Goal: Information Seeking & Learning: Learn about a topic

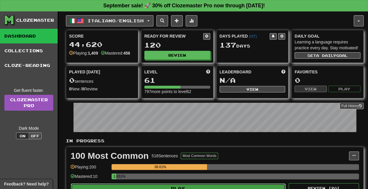
click at [200, 186] on button "Play" at bounding box center [178, 188] width 215 height 10
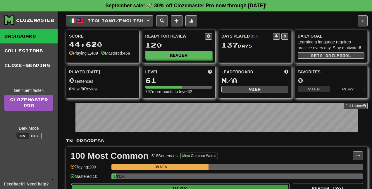
select select "**"
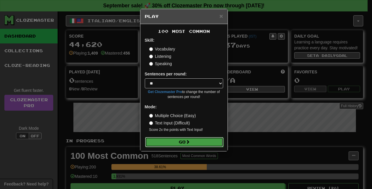
click at [181, 141] on button "Go" at bounding box center [184, 142] width 78 height 10
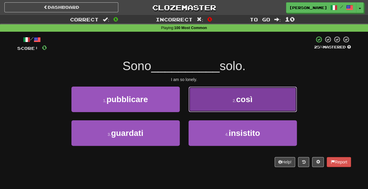
click at [246, 101] on span "così" at bounding box center [244, 99] width 16 height 9
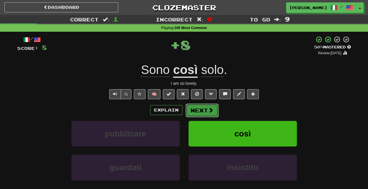
click at [201, 113] on button "Next" at bounding box center [202, 109] width 33 height 13
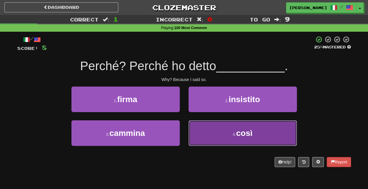
click at [226, 130] on button "4 . così" at bounding box center [243, 132] width 108 height 25
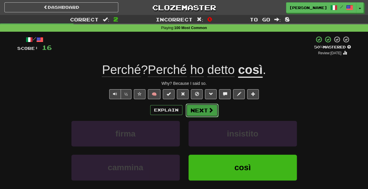
click at [203, 107] on button "Next" at bounding box center [202, 109] width 33 height 13
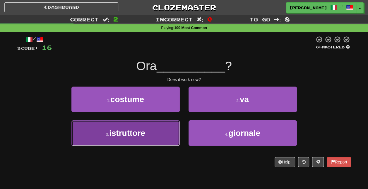
click at [153, 138] on button "3 . istruttore" at bounding box center [125, 132] width 108 height 25
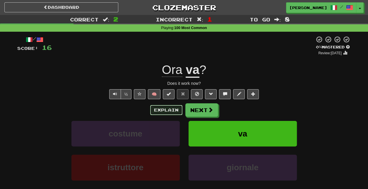
click at [165, 111] on button "Explain" at bounding box center [166, 110] width 32 height 10
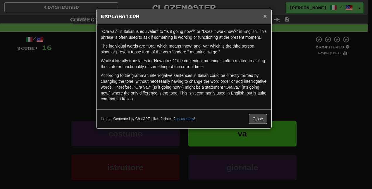
click at [266, 15] on span "×" at bounding box center [266, 16] width 4 height 7
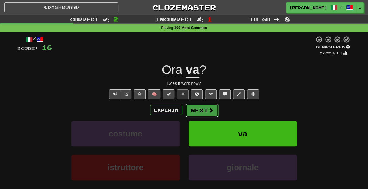
click at [207, 110] on button "Next" at bounding box center [202, 109] width 33 height 13
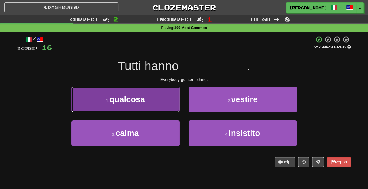
click at [169, 107] on button "1 . qualcosa" at bounding box center [125, 98] width 108 height 25
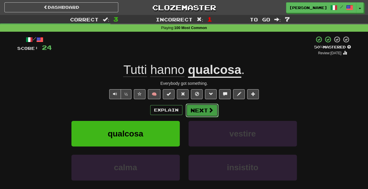
click at [208, 110] on span at bounding box center [210, 109] width 5 height 5
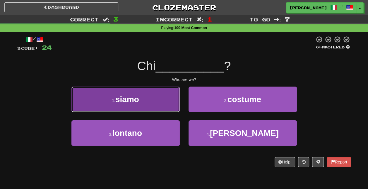
click at [149, 100] on button "1 . siamo" at bounding box center [125, 98] width 108 height 25
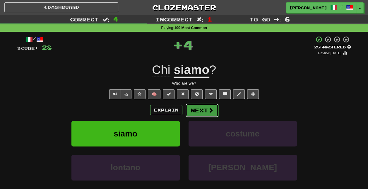
click at [198, 108] on button "Next" at bounding box center [202, 109] width 33 height 13
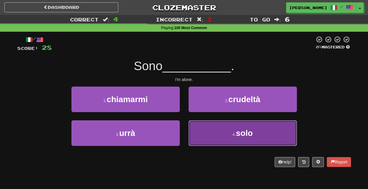
click at [229, 136] on button "4 . solo" at bounding box center [243, 132] width 108 height 25
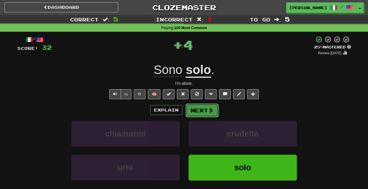
click at [209, 108] on span at bounding box center [210, 109] width 5 height 5
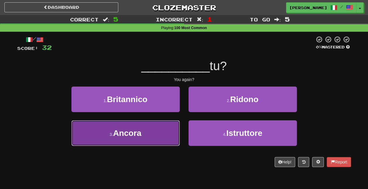
click at [172, 134] on button "3 . Ancora" at bounding box center [125, 132] width 108 height 25
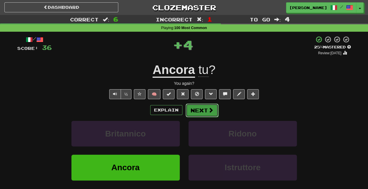
click at [198, 113] on button "Next" at bounding box center [202, 109] width 33 height 13
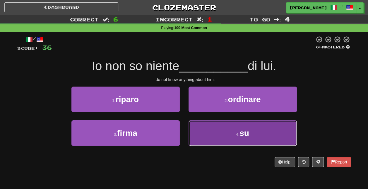
click at [232, 134] on button "4 . su" at bounding box center [243, 132] width 108 height 25
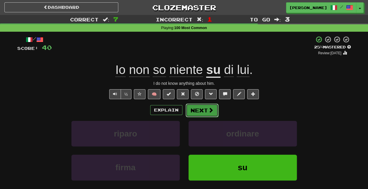
click at [211, 109] on span at bounding box center [210, 109] width 5 height 5
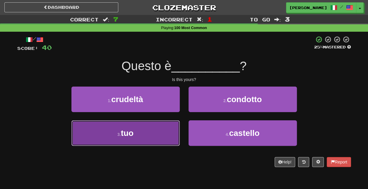
click at [150, 141] on button "3 . tuo" at bounding box center [125, 132] width 108 height 25
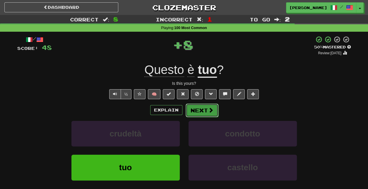
click at [211, 107] on span at bounding box center [210, 109] width 5 height 5
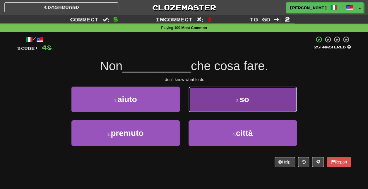
click at [235, 103] on button "2 . so" at bounding box center [243, 98] width 108 height 25
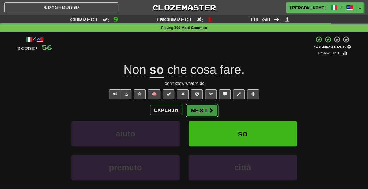
click at [208, 106] on button "Next" at bounding box center [202, 109] width 33 height 13
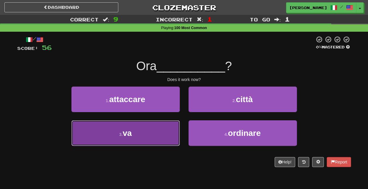
click at [147, 137] on button "3 . va" at bounding box center [125, 132] width 108 height 25
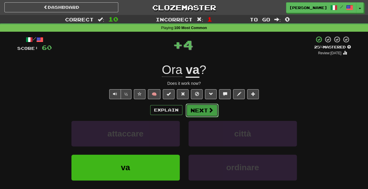
click at [199, 112] on button "Next" at bounding box center [202, 109] width 33 height 13
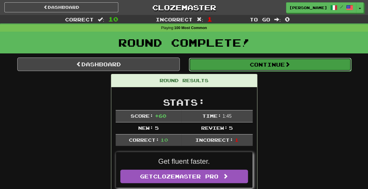
click at [271, 62] on button "Continue" at bounding box center [270, 64] width 163 height 13
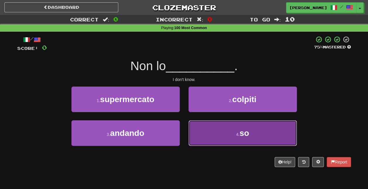
click at [246, 131] on span "so" at bounding box center [245, 132] width 10 height 9
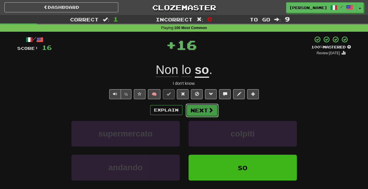
click at [211, 108] on span at bounding box center [210, 109] width 5 height 5
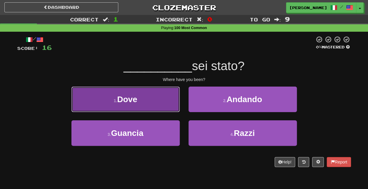
click at [153, 93] on button "1 . Dove" at bounding box center [125, 98] width 108 height 25
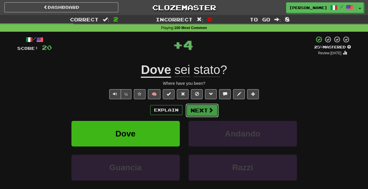
click at [208, 111] on span at bounding box center [210, 109] width 5 height 5
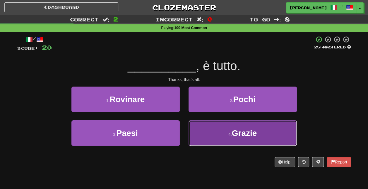
click at [232, 141] on button "4 . Grazie" at bounding box center [243, 132] width 108 height 25
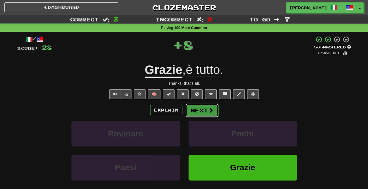
click at [210, 110] on span at bounding box center [210, 109] width 5 height 5
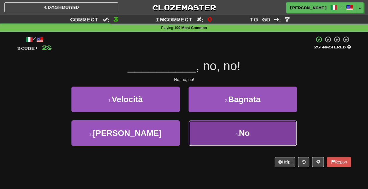
click at [227, 130] on button "4 . No" at bounding box center [243, 132] width 108 height 25
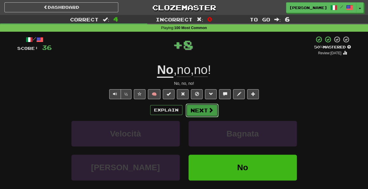
click at [209, 108] on span at bounding box center [210, 109] width 5 height 5
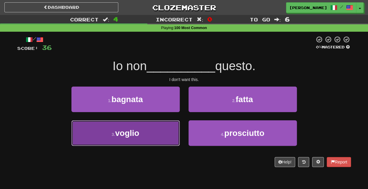
click at [158, 139] on button "3 . voglio" at bounding box center [125, 132] width 108 height 25
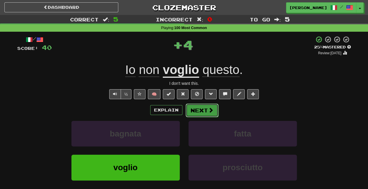
click at [201, 106] on button "Next" at bounding box center [202, 109] width 33 height 13
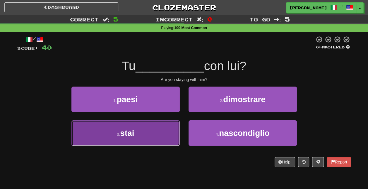
click at [151, 145] on button "3 . stai" at bounding box center [125, 132] width 108 height 25
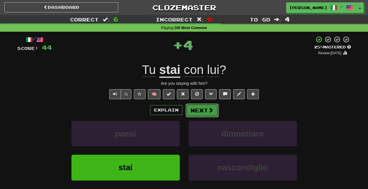
click at [210, 108] on span at bounding box center [210, 109] width 5 height 5
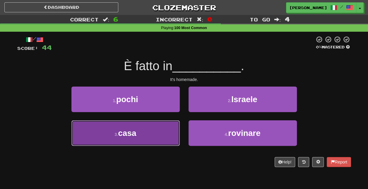
click at [166, 139] on button "3 . casa" at bounding box center [125, 132] width 108 height 25
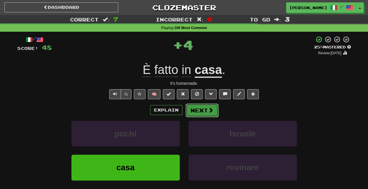
click at [210, 112] on span at bounding box center [210, 109] width 5 height 5
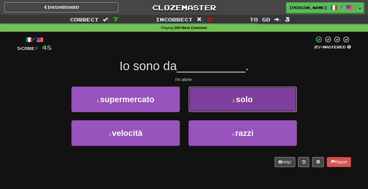
click at [231, 102] on button "2 . solo" at bounding box center [243, 98] width 108 height 25
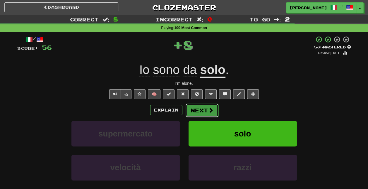
click at [209, 106] on button "Next" at bounding box center [202, 109] width 33 height 13
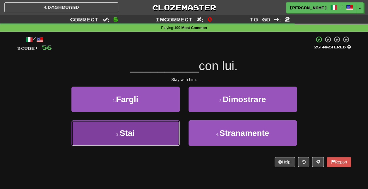
click at [159, 136] on button "3 . Stai" at bounding box center [125, 132] width 108 height 25
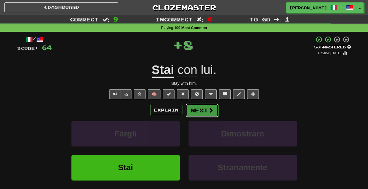
click at [206, 112] on button "Next" at bounding box center [202, 109] width 33 height 13
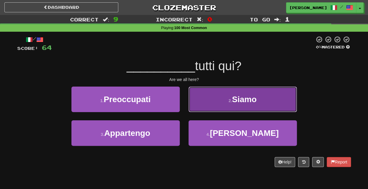
click at [240, 96] on span "Siamo" at bounding box center [244, 99] width 25 height 9
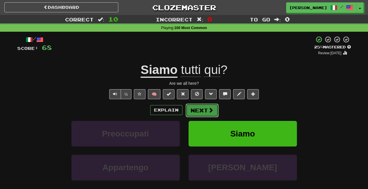
click at [211, 108] on span at bounding box center [210, 109] width 5 height 5
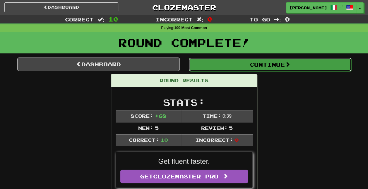
click at [266, 64] on button "Continue" at bounding box center [270, 64] width 163 height 13
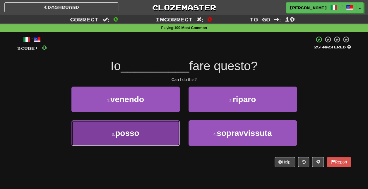
click at [154, 136] on button "3 . posso" at bounding box center [125, 132] width 108 height 25
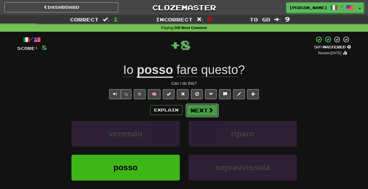
click at [210, 110] on span at bounding box center [210, 109] width 5 height 5
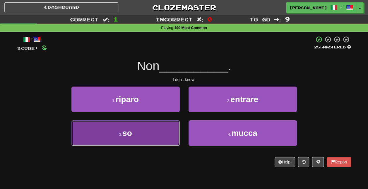
click at [160, 137] on button "3 . so" at bounding box center [125, 132] width 108 height 25
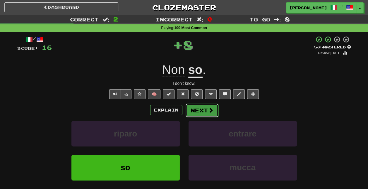
click at [209, 111] on span at bounding box center [210, 109] width 5 height 5
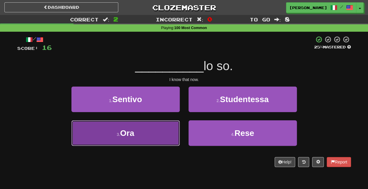
click at [146, 134] on button "3 . Ora" at bounding box center [125, 132] width 108 height 25
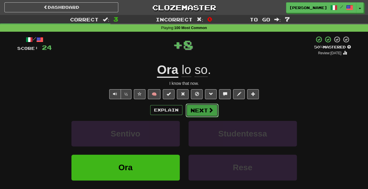
click at [209, 110] on span at bounding box center [210, 109] width 5 height 5
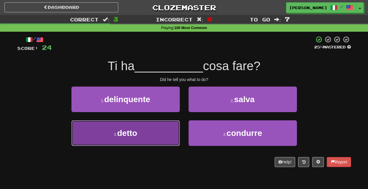
click at [164, 136] on button "3 . detto" at bounding box center [125, 132] width 108 height 25
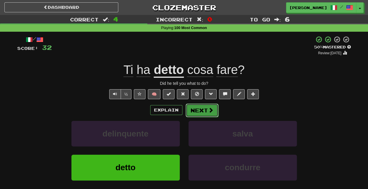
click at [204, 112] on button "Next" at bounding box center [202, 109] width 33 height 13
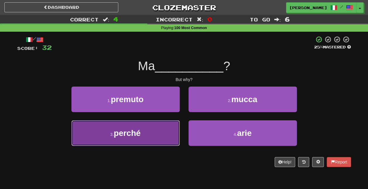
click at [153, 141] on button "3 . perché" at bounding box center [125, 132] width 108 height 25
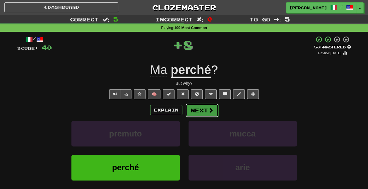
click at [205, 110] on button "Next" at bounding box center [202, 109] width 33 height 13
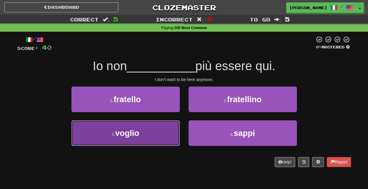
click at [153, 135] on button "3 . voglio" at bounding box center [125, 132] width 108 height 25
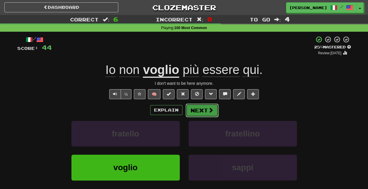
click at [204, 108] on button "Next" at bounding box center [202, 109] width 33 height 13
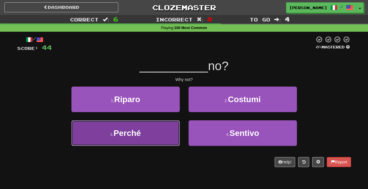
click at [147, 136] on button "3 . Perché" at bounding box center [125, 132] width 108 height 25
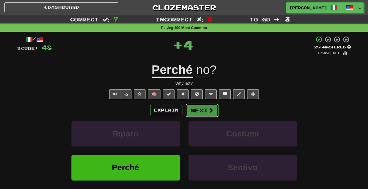
click at [195, 110] on button "Next" at bounding box center [202, 109] width 33 height 13
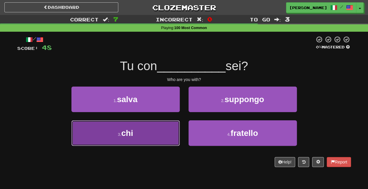
click at [150, 129] on button "3 . chi" at bounding box center [125, 132] width 108 height 25
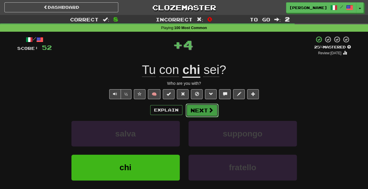
click at [201, 106] on button "Next" at bounding box center [202, 109] width 33 height 13
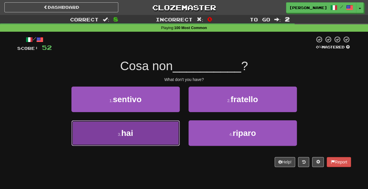
click at [169, 133] on button "3 . hai" at bounding box center [125, 132] width 108 height 25
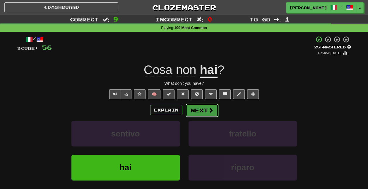
click at [209, 108] on span at bounding box center [210, 109] width 5 height 5
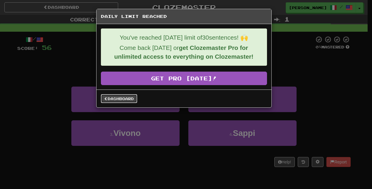
click at [129, 95] on link "Dashboard" at bounding box center [119, 98] width 36 height 9
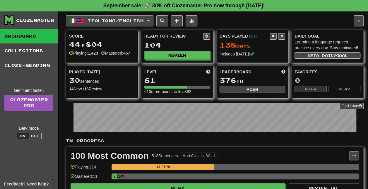
click at [135, 17] on button "Italiano / English" at bounding box center [110, 20] width 88 height 11
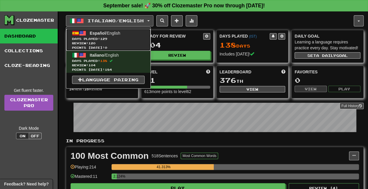
click at [124, 37] on span "Days Played: 129" at bounding box center [108, 39] width 73 height 4
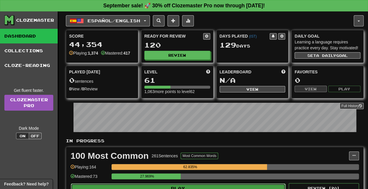
click at [179, 185] on button "Play" at bounding box center [178, 188] width 215 height 10
select select "**"
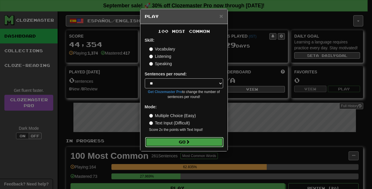
click at [177, 142] on button "Go" at bounding box center [184, 142] width 78 height 10
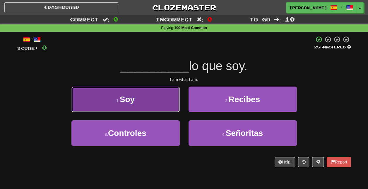
click at [149, 102] on button "1 . Soy" at bounding box center [125, 98] width 108 height 25
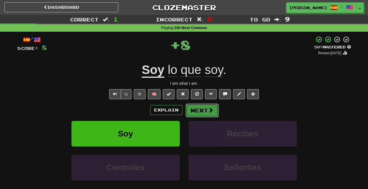
click at [206, 115] on button "Next" at bounding box center [202, 109] width 33 height 13
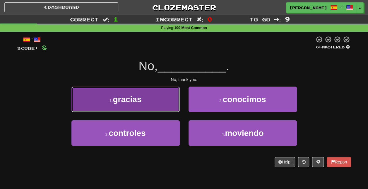
click at [141, 105] on button "1 . gracias" at bounding box center [125, 98] width 108 height 25
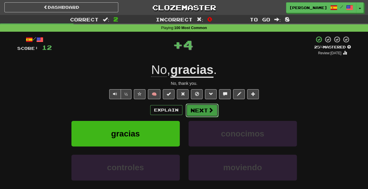
click at [199, 106] on button "Next" at bounding box center [202, 109] width 33 height 13
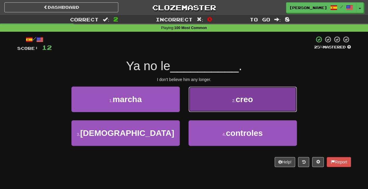
click at [236, 105] on button "2 . creo" at bounding box center [243, 98] width 108 height 25
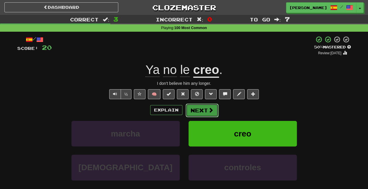
click at [203, 111] on button "Next" at bounding box center [202, 109] width 33 height 13
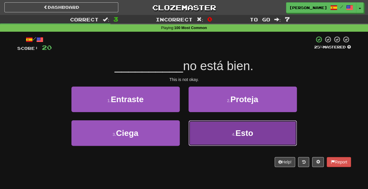
click at [220, 133] on button "4 . Esto" at bounding box center [243, 132] width 108 height 25
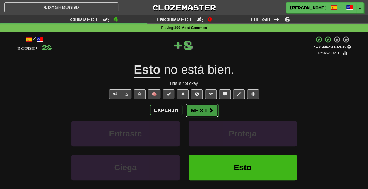
click at [206, 107] on button "Next" at bounding box center [202, 109] width 33 height 13
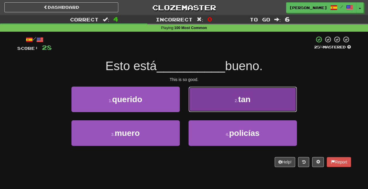
click at [240, 100] on span "tan" at bounding box center [244, 99] width 12 height 9
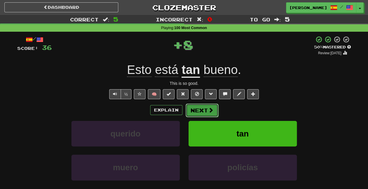
click at [211, 111] on span at bounding box center [210, 109] width 5 height 5
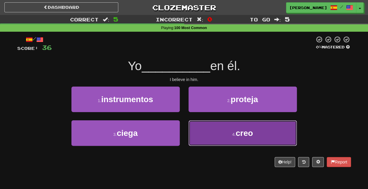
click at [227, 133] on button "4 . creo" at bounding box center [243, 132] width 108 height 25
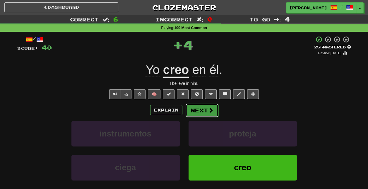
click at [208, 110] on span at bounding box center [210, 109] width 5 height 5
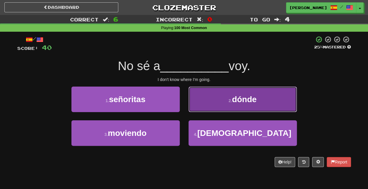
click at [231, 104] on button "2 . dónde" at bounding box center [243, 98] width 108 height 25
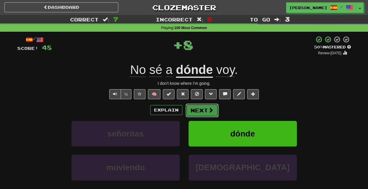
click at [201, 109] on button "Next" at bounding box center [202, 109] width 33 height 13
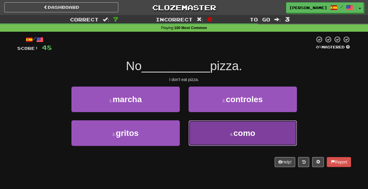
click at [235, 141] on button "4 . como" at bounding box center [243, 132] width 108 height 25
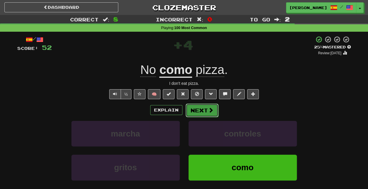
click at [203, 111] on button "Next" at bounding box center [202, 109] width 33 height 13
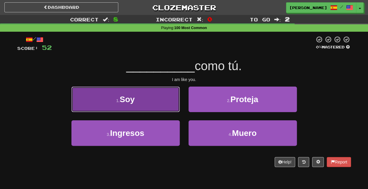
click at [177, 105] on button "1 . Soy" at bounding box center [125, 98] width 108 height 25
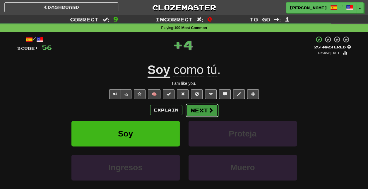
click at [209, 113] on button "Next" at bounding box center [202, 109] width 33 height 13
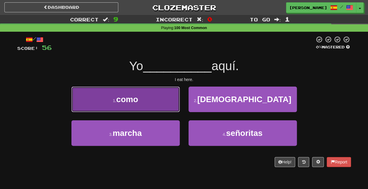
click at [163, 104] on button "1 . como" at bounding box center [125, 98] width 108 height 25
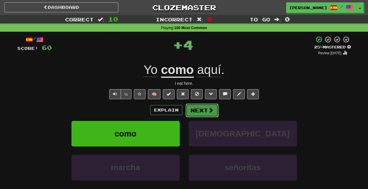
click at [195, 108] on button "Next" at bounding box center [202, 109] width 33 height 13
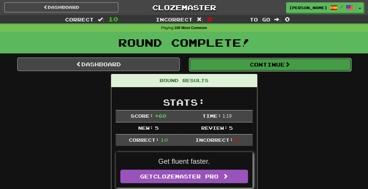
click at [243, 62] on button "Continue" at bounding box center [270, 64] width 163 height 13
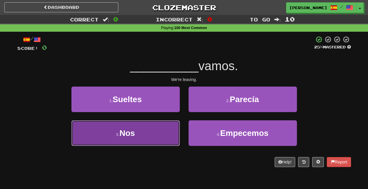
click at [138, 134] on button "3 . Nos" at bounding box center [125, 132] width 108 height 25
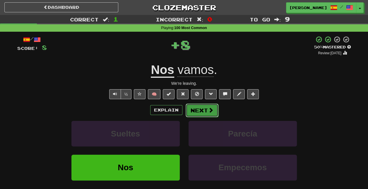
click at [210, 109] on span at bounding box center [210, 109] width 5 height 5
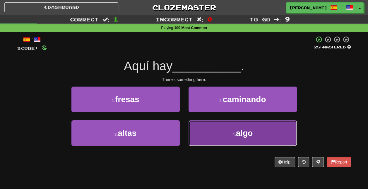
click at [226, 131] on button "4 . algo" at bounding box center [243, 132] width 108 height 25
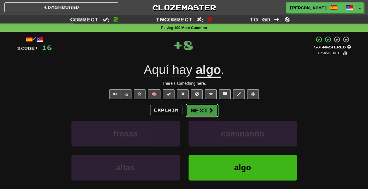
click at [208, 109] on span at bounding box center [210, 109] width 5 height 5
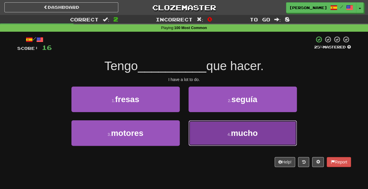
click at [228, 129] on button "4 . mucho" at bounding box center [243, 132] width 108 height 25
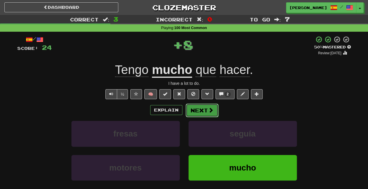
click at [204, 108] on button "Next" at bounding box center [202, 109] width 33 height 13
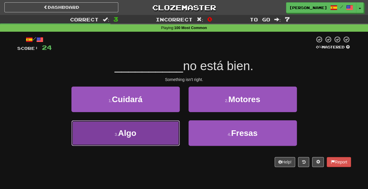
click at [157, 134] on button "3 . Algo" at bounding box center [125, 132] width 108 height 25
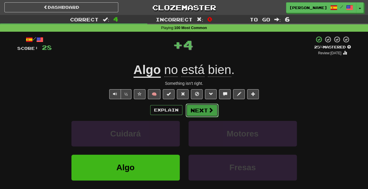
click at [203, 110] on button "Next" at bounding box center [202, 109] width 33 height 13
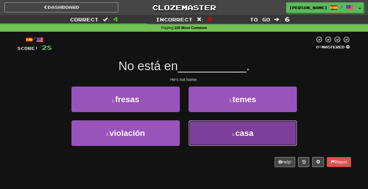
click at [232, 141] on button "4 . casa" at bounding box center [243, 132] width 108 height 25
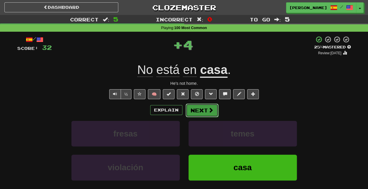
click at [209, 110] on span at bounding box center [210, 109] width 5 height 5
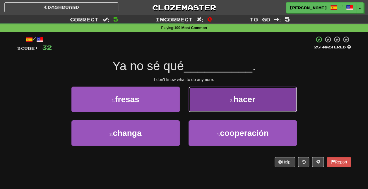
click at [231, 102] on small "2 ." at bounding box center [232, 100] width 4 height 5
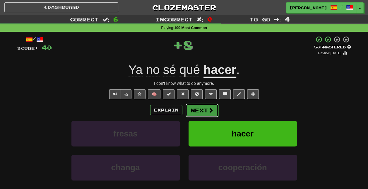
click at [204, 109] on button "Next" at bounding box center [202, 109] width 33 height 13
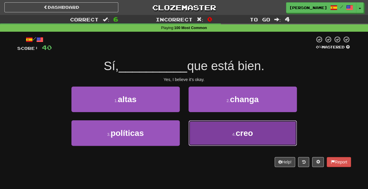
click at [232, 134] on small "4 ." at bounding box center [234, 134] width 4 height 5
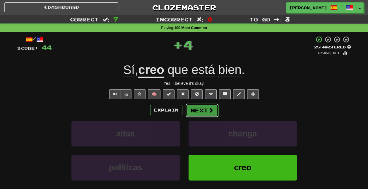
click at [206, 107] on button "Next" at bounding box center [202, 109] width 33 height 13
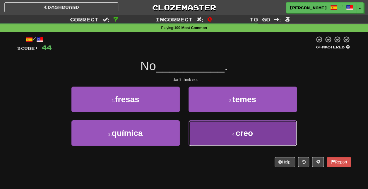
click at [230, 132] on button "4 . creo" at bounding box center [243, 132] width 108 height 25
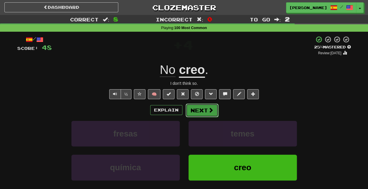
click at [208, 108] on span at bounding box center [210, 109] width 5 height 5
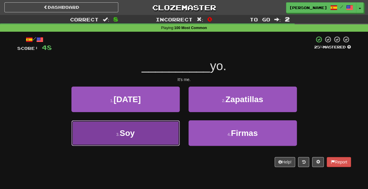
click at [169, 134] on button "3 . Soy" at bounding box center [125, 132] width 108 height 25
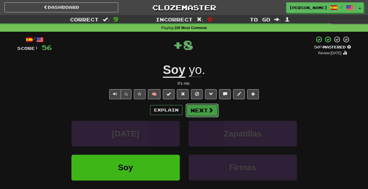
click at [214, 112] on button "Next" at bounding box center [202, 109] width 33 height 13
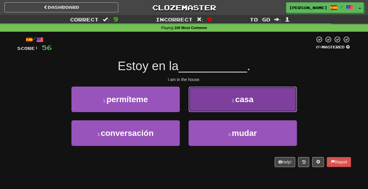
click at [220, 100] on button "2 . casa" at bounding box center [243, 98] width 108 height 25
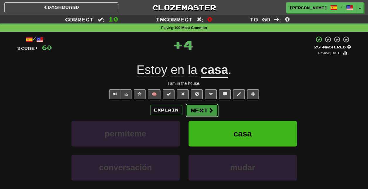
click at [204, 113] on button "Next" at bounding box center [202, 109] width 33 height 13
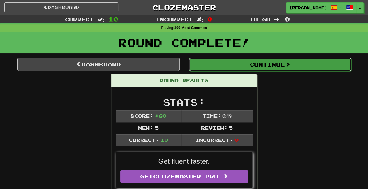
click at [251, 60] on button "Continue" at bounding box center [270, 64] width 163 height 13
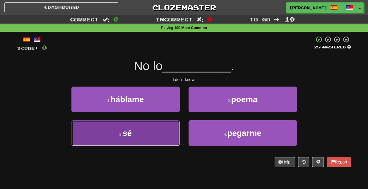
click at [163, 135] on button "3 . sé" at bounding box center [125, 132] width 108 height 25
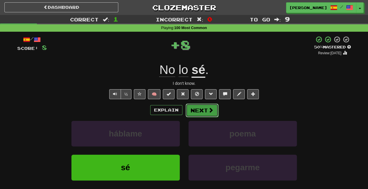
click at [199, 107] on button "Next" at bounding box center [202, 109] width 33 height 13
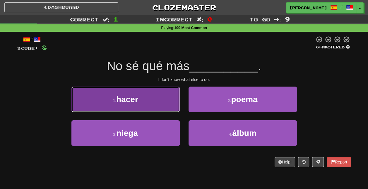
click at [153, 100] on button "1 . hacer" at bounding box center [125, 98] width 108 height 25
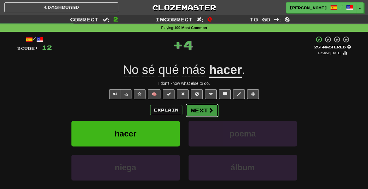
click at [192, 112] on button "Next" at bounding box center [202, 109] width 33 height 13
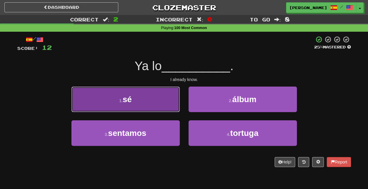
click at [159, 103] on button "1 . sé" at bounding box center [125, 98] width 108 height 25
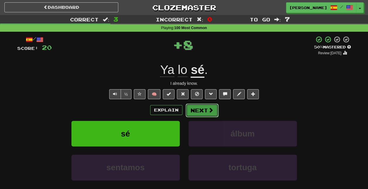
click at [201, 107] on button "Next" at bounding box center [202, 109] width 33 height 13
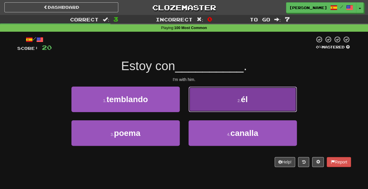
click at [223, 107] on button "2 . él" at bounding box center [243, 98] width 108 height 25
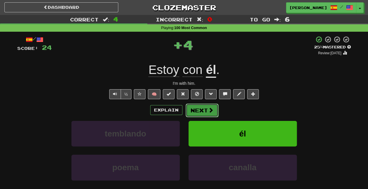
click at [207, 107] on button "Next" at bounding box center [202, 109] width 33 height 13
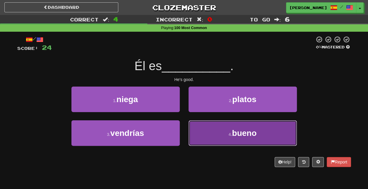
click at [218, 140] on button "4 . bueno" at bounding box center [243, 132] width 108 height 25
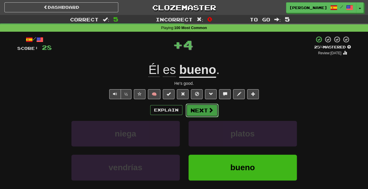
click at [202, 108] on button "Next" at bounding box center [202, 109] width 33 height 13
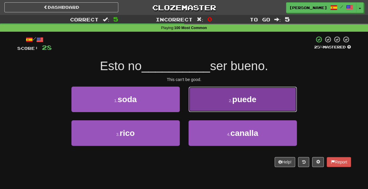
click at [233, 100] on span "puede" at bounding box center [244, 99] width 24 height 9
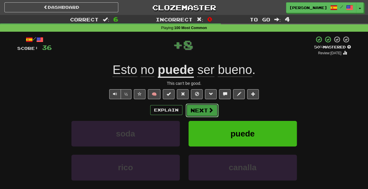
click at [208, 112] on span at bounding box center [210, 109] width 5 height 5
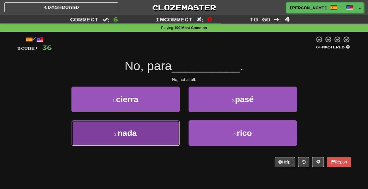
click at [161, 137] on button "3 . nada" at bounding box center [125, 132] width 108 height 25
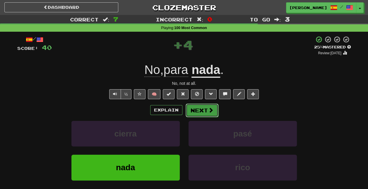
click at [211, 110] on span at bounding box center [210, 109] width 5 height 5
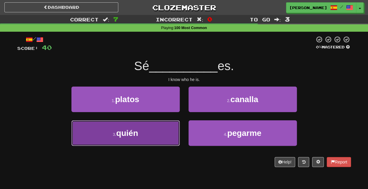
click at [159, 132] on button "3 . quién" at bounding box center [125, 132] width 108 height 25
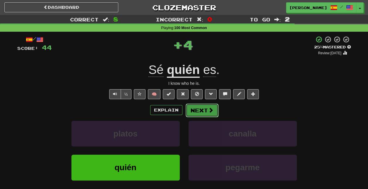
click at [203, 113] on button "Next" at bounding box center [202, 109] width 33 height 13
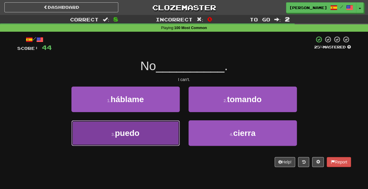
click at [168, 134] on button "3 . puedo" at bounding box center [125, 132] width 108 height 25
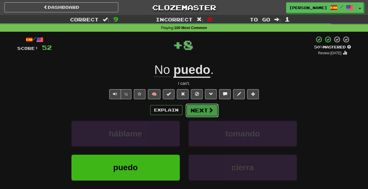
click at [203, 114] on button "Next" at bounding box center [202, 109] width 33 height 13
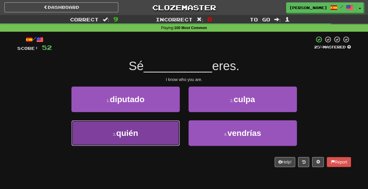
click at [172, 138] on button "3 . quién" at bounding box center [125, 132] width 108 height 25
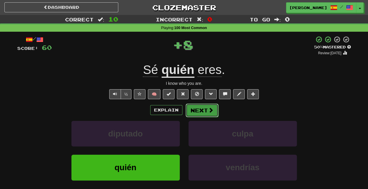
click at [204, 114] on button "Next" at bounding box center [202, 109] width 33 height 13
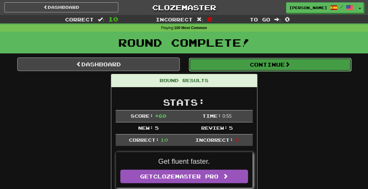
click at [234, 66] on button "Continue" at bounding box center [270, 64] width 163 height 13
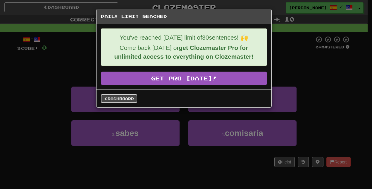
click at [113, 97] on link "Dashboard" at bounding box center [119, 98] width 36 height 9
